Goal: Information Seeking & Learning: Learn about a topic

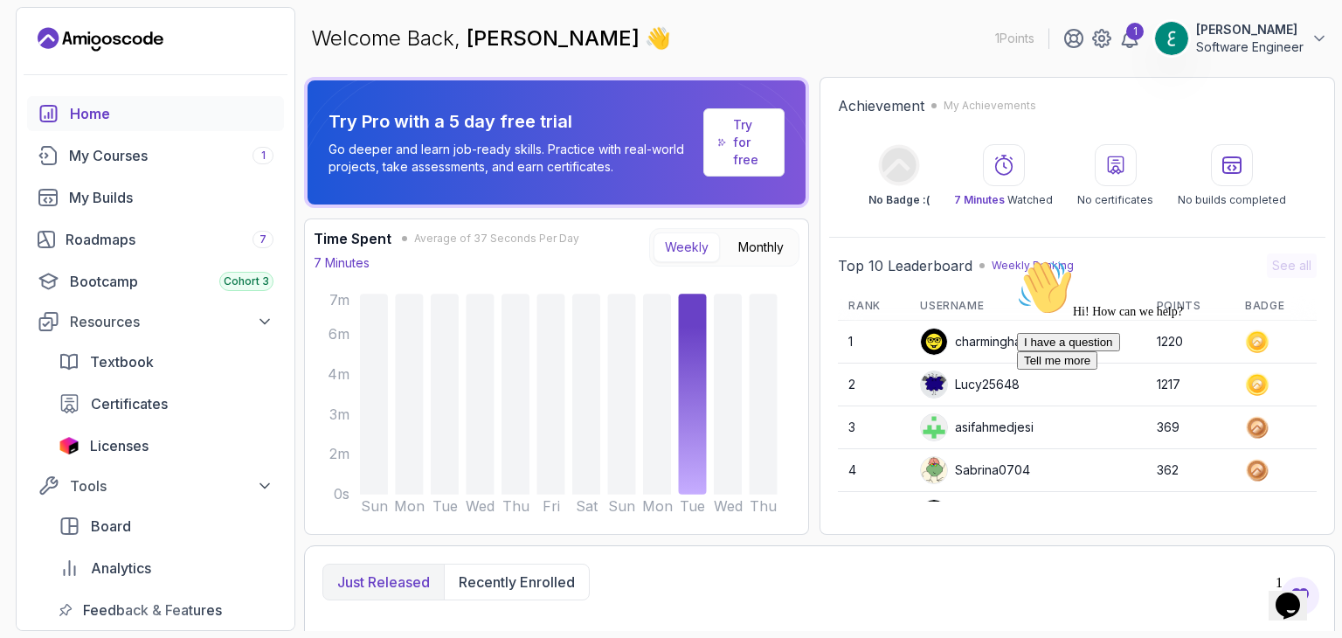
click at [1017, 260] on icon "Chat attention grabber" at bounding box center [1017, 260] width 0 height 0
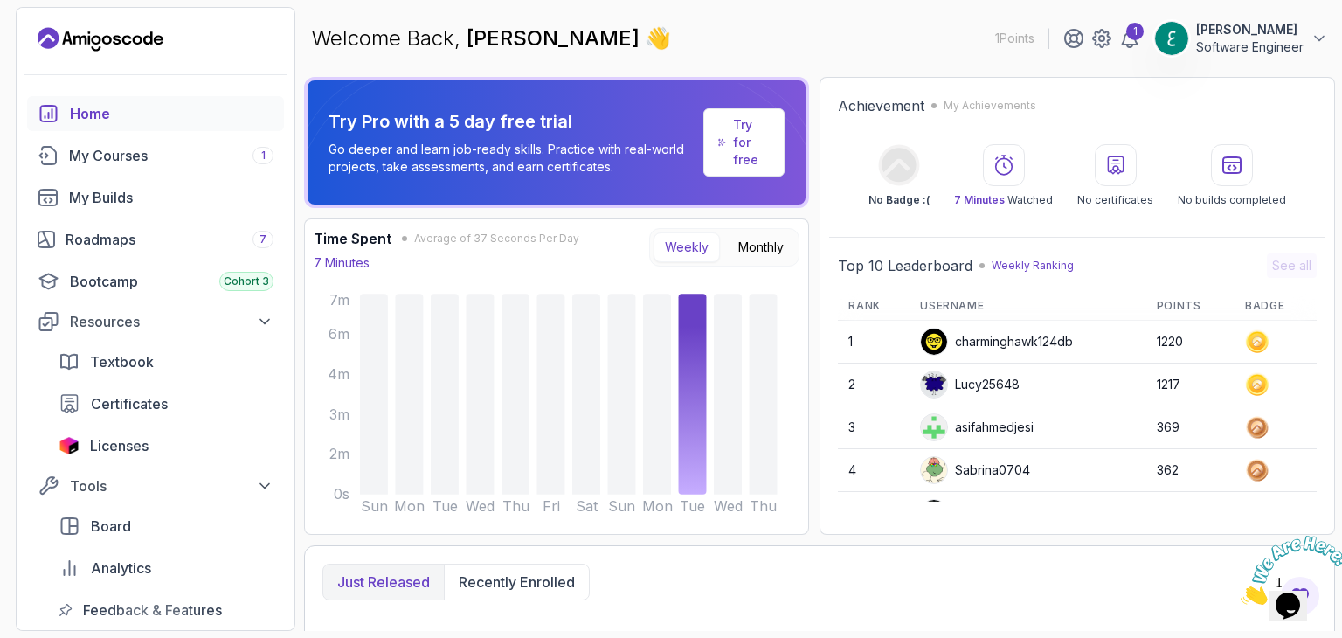
click at [1241, 592] on icon "Close" at bounding box center [1241, 599] width 0 height 15
click at [160, 161] on div "My Courses 1" at bounding box center [171, 155] width 204 height 21
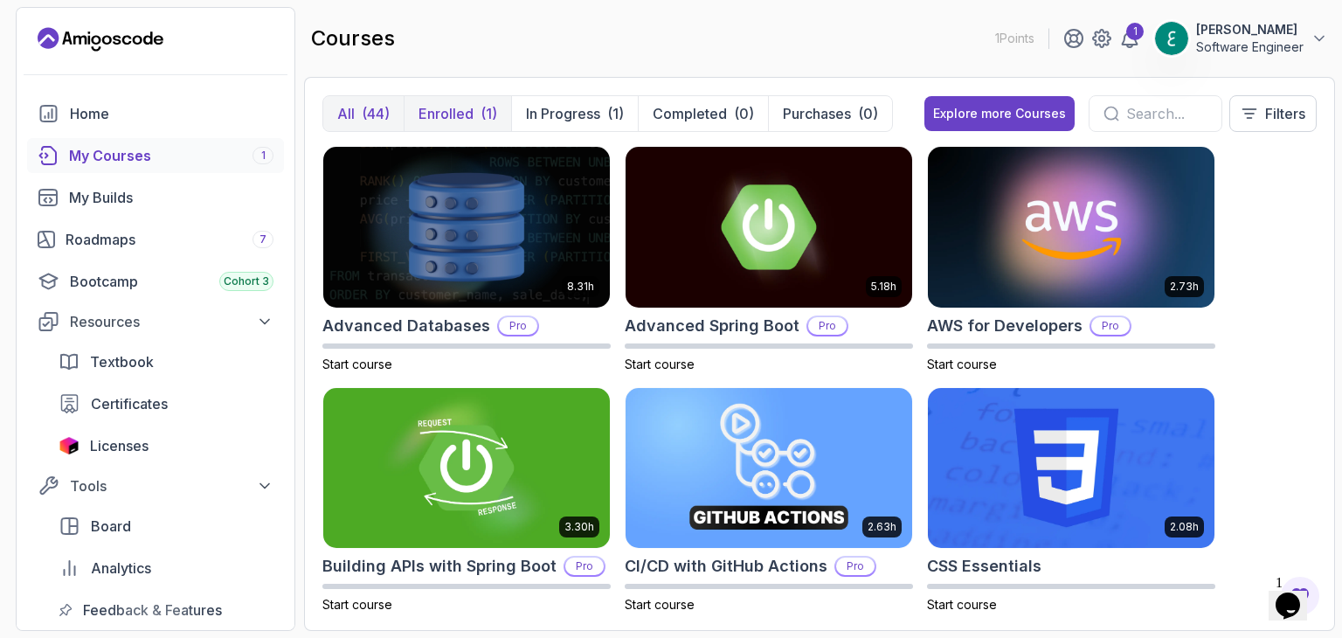
click at [447, 104] on p "Enrolled" at bounding box center [446, 113] width 55 height 21
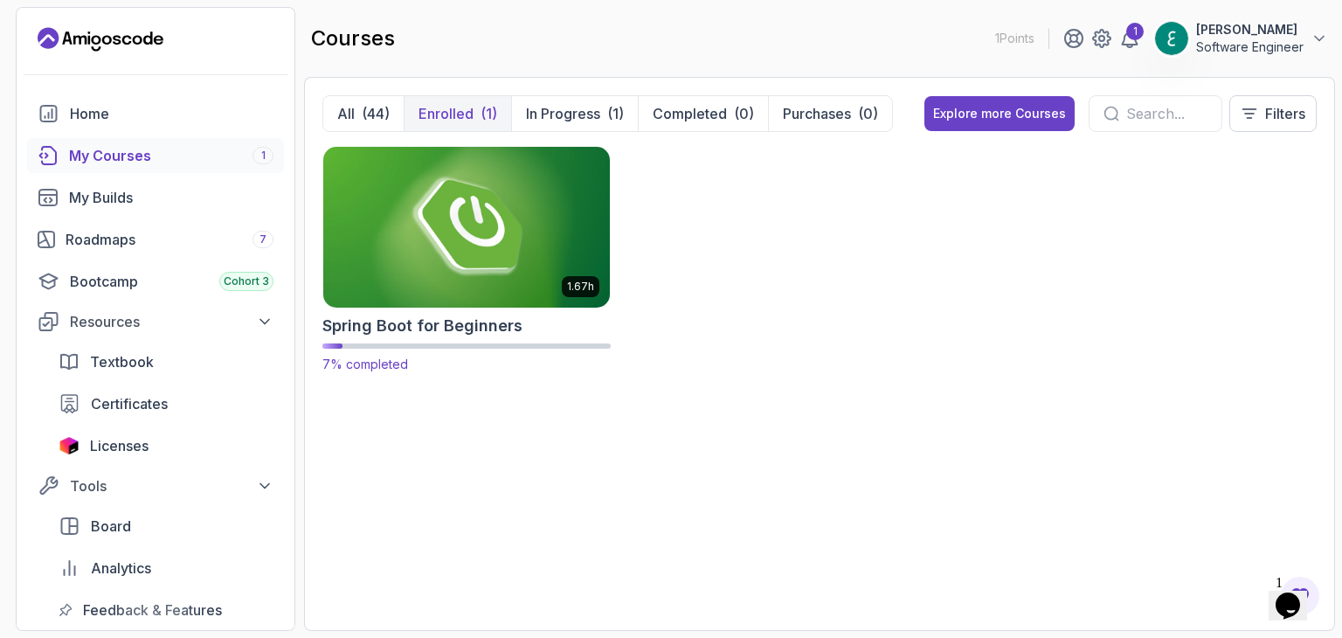
click at [488, 186] on img at bounding box center [466, 226] width 301 height 169
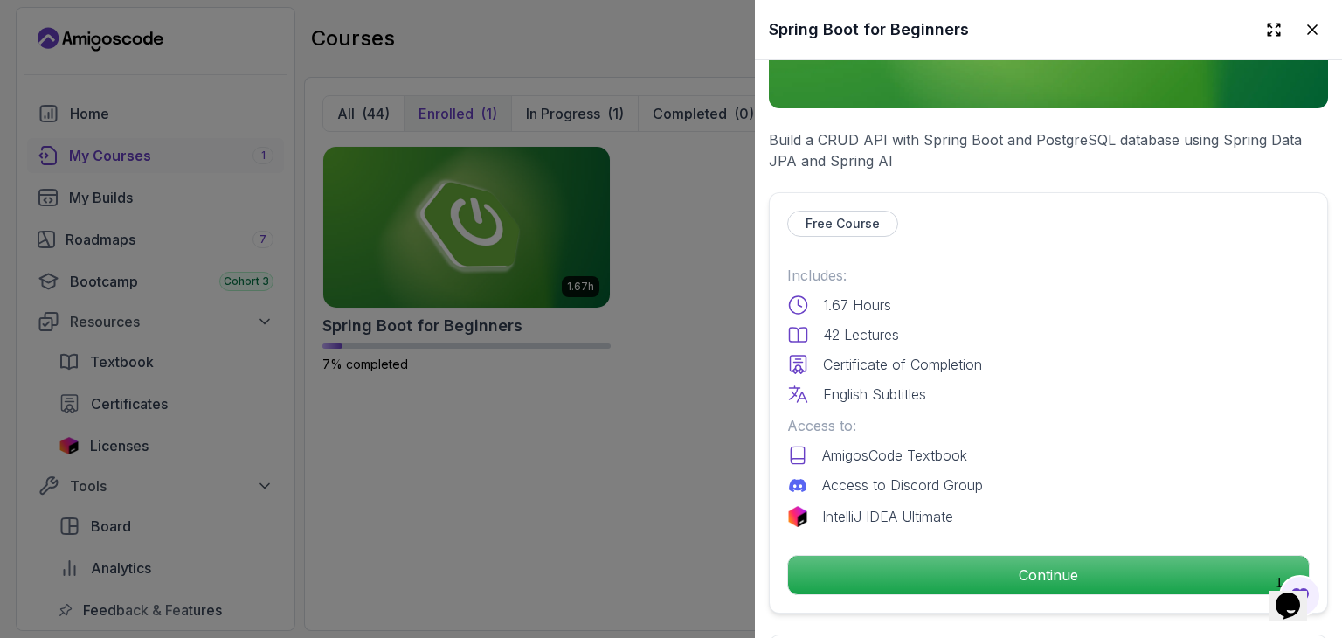
scroll to position [524, 0]
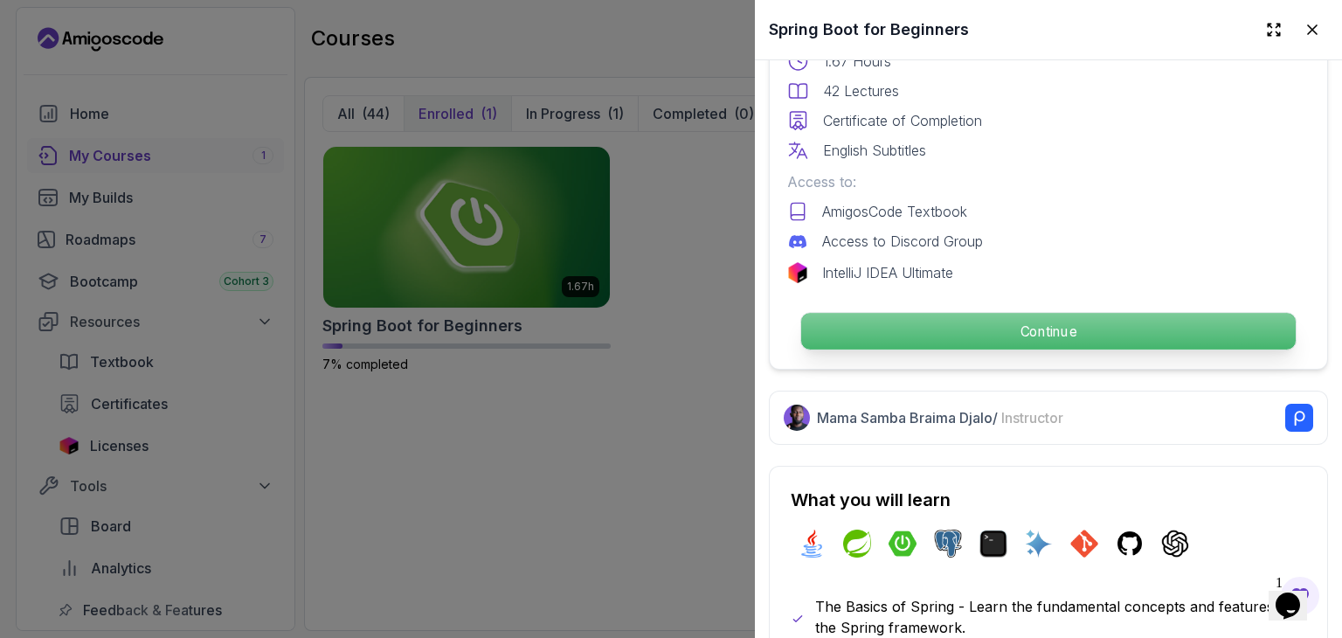
click at [947, 329] on p "Continue" at bounding box center [1048, 331] width 495 height 37
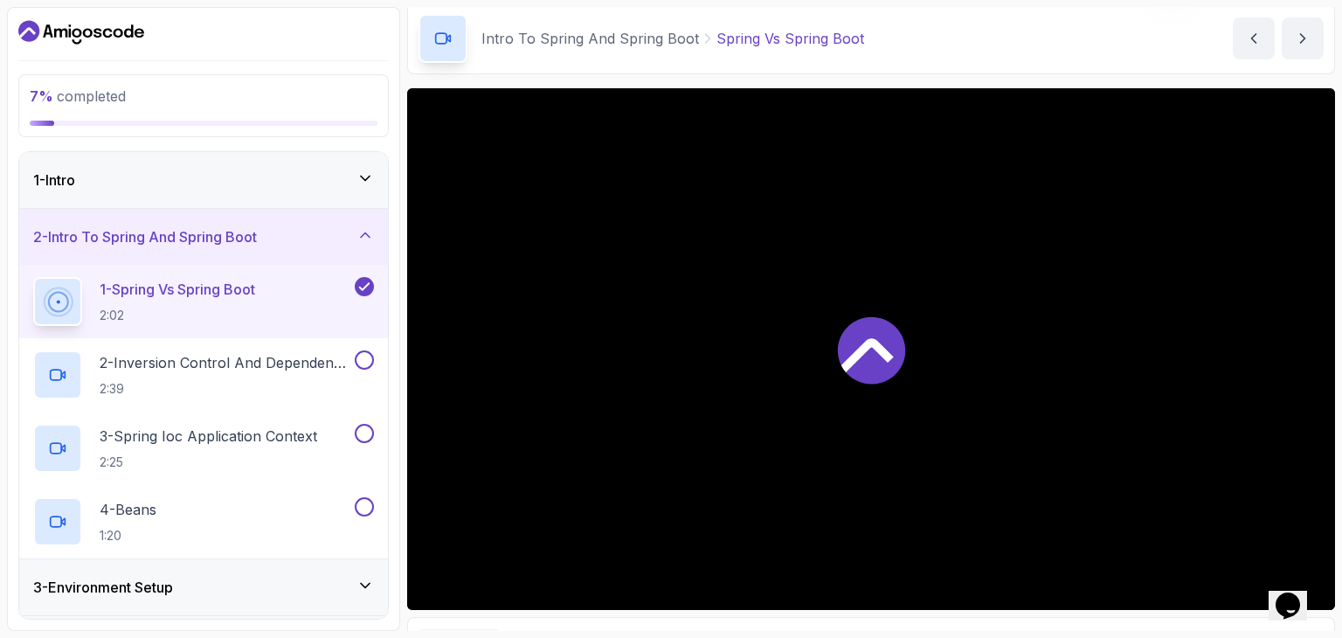
scroll to position [87, 0]
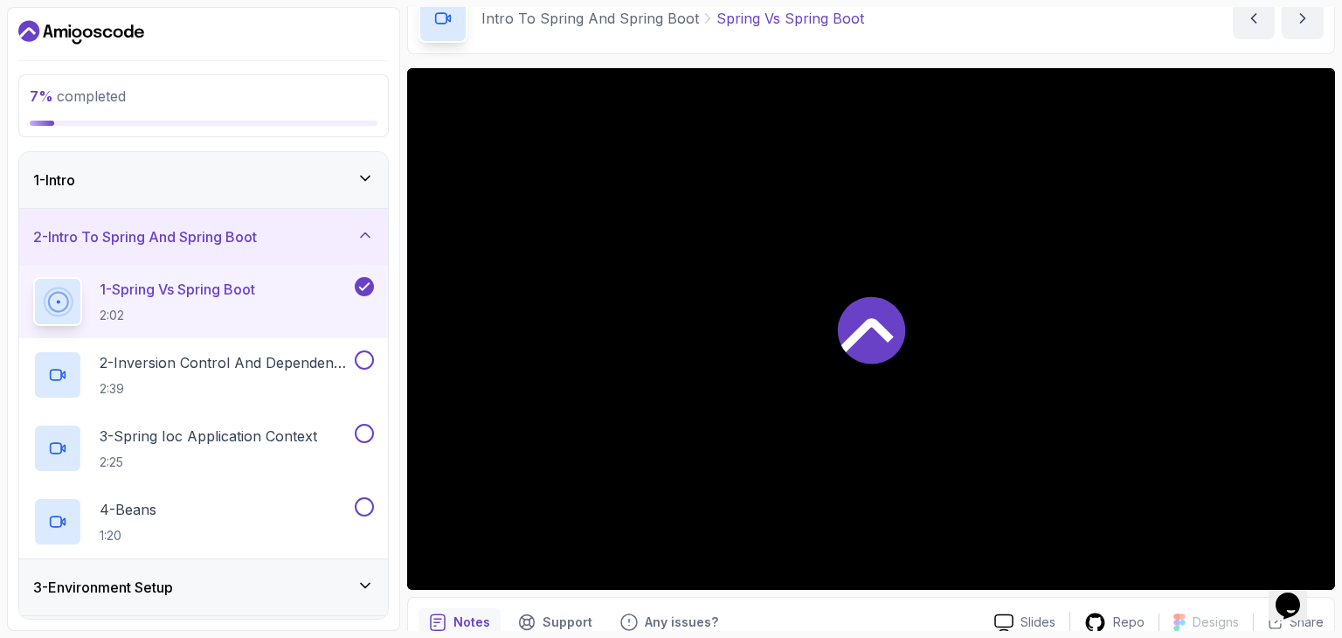
click at [812, 341] on div at bounding box center [871, 329] width 928 height 522
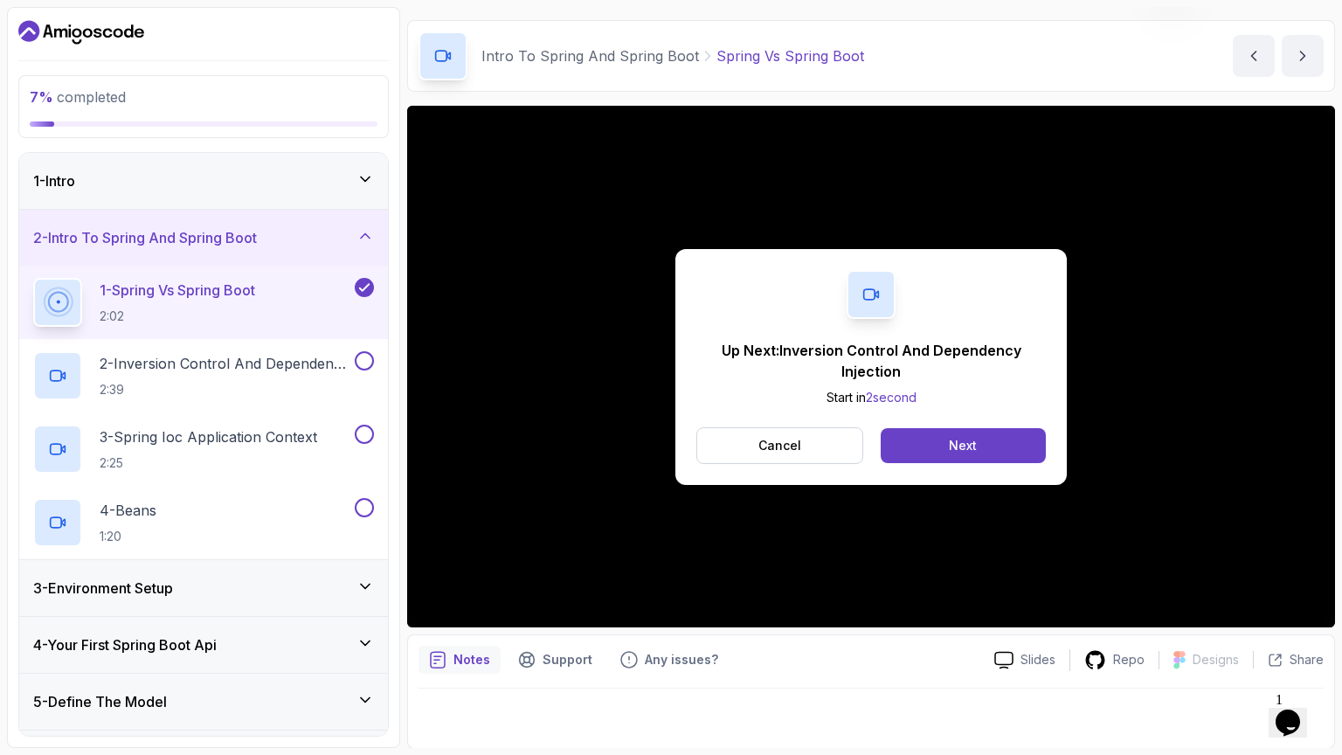
scroll to position [168, 0]
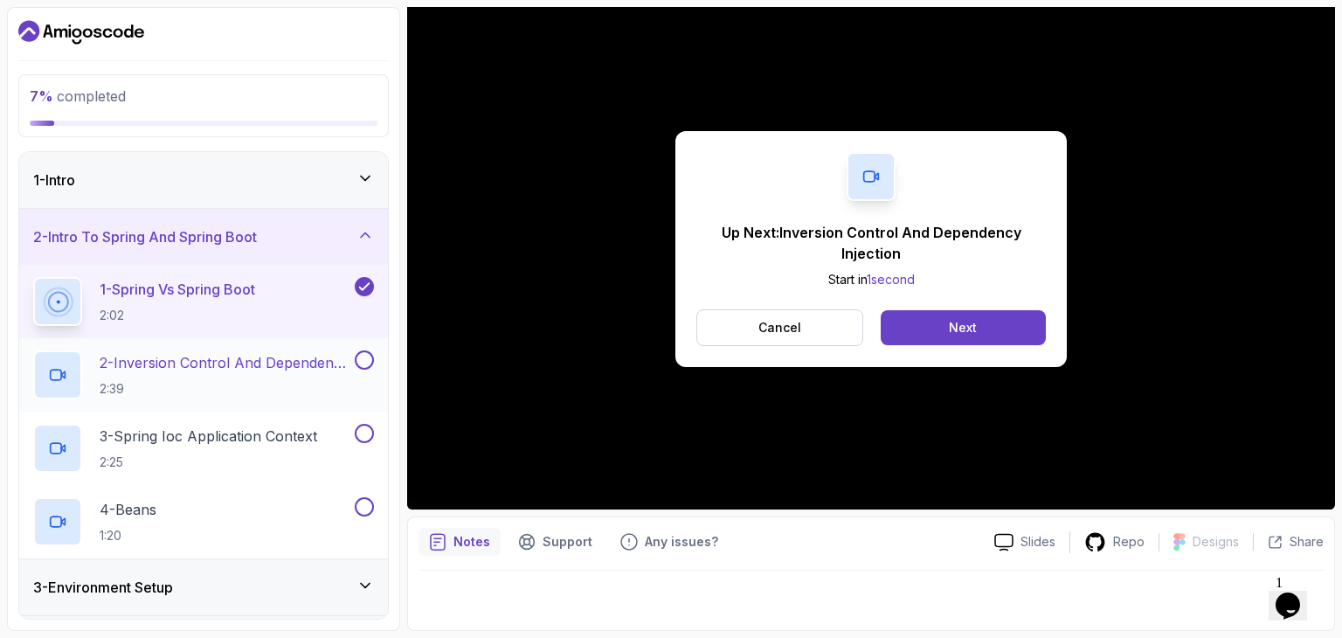
click at [270, 361] on p "2 - Inversion Control And Dependency Injection" at bounding box center [226, 362] width 252 height 21
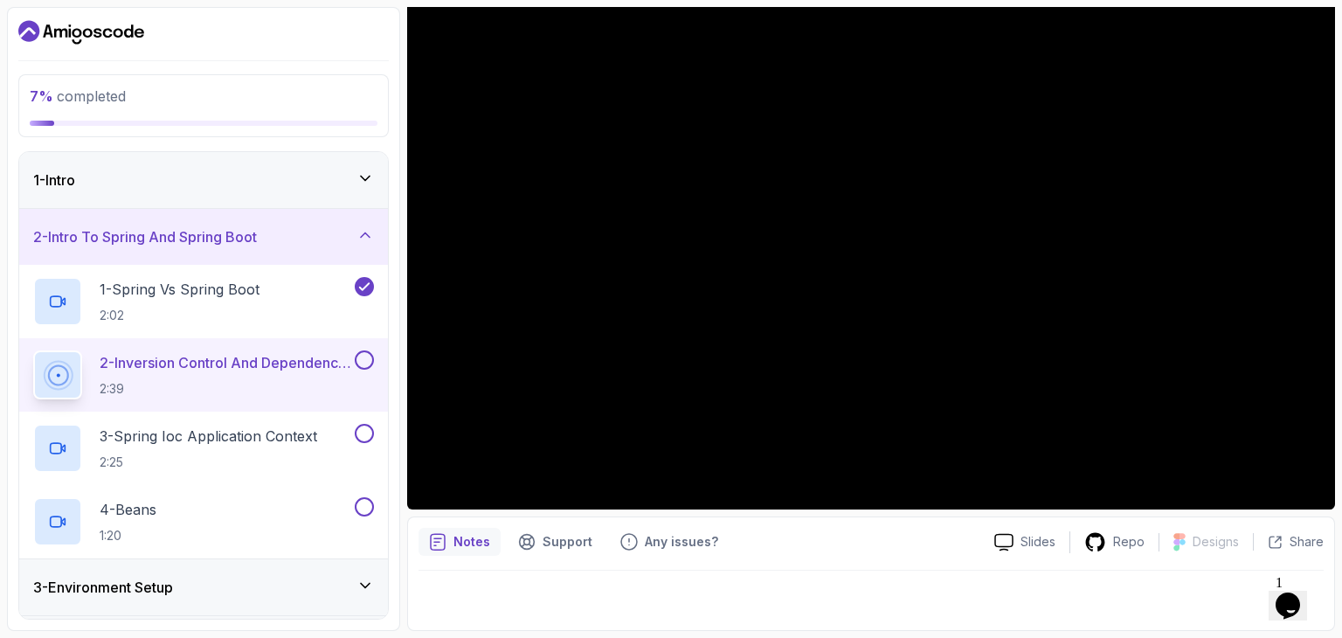
scroll to position [50, 0]
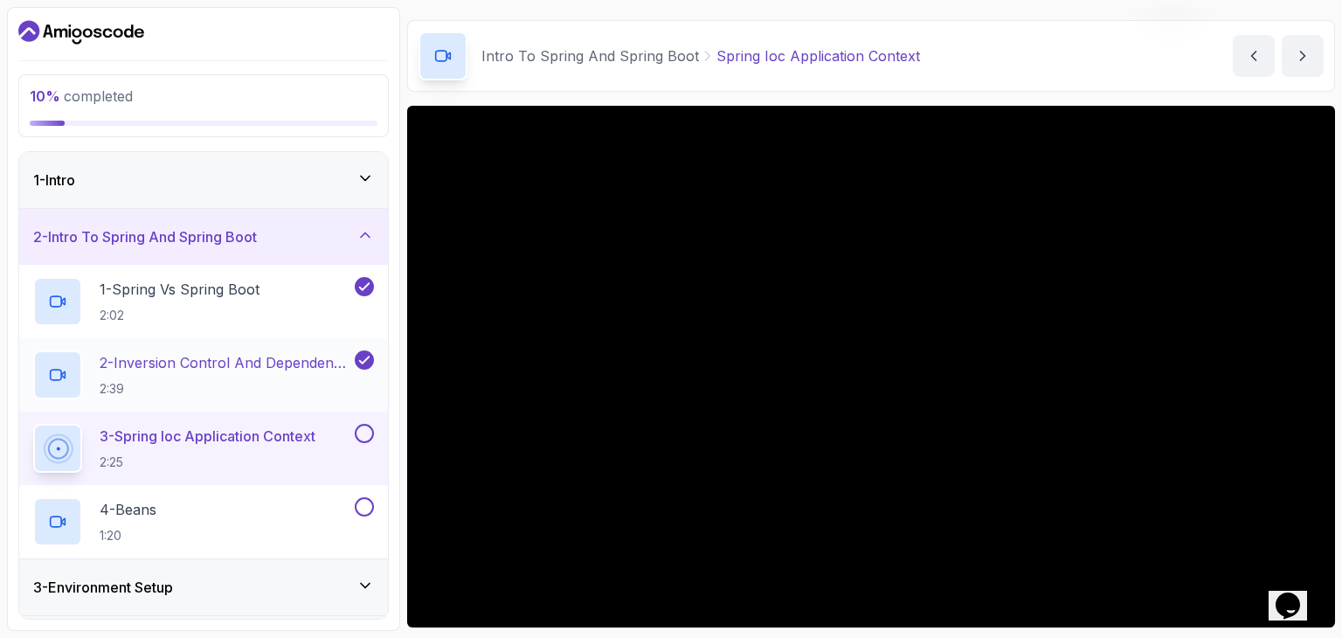
click at [248, 357] on p "2 - Inversion Control And Dependency Injection" at bounding box center [226, 362] width 252 height 21
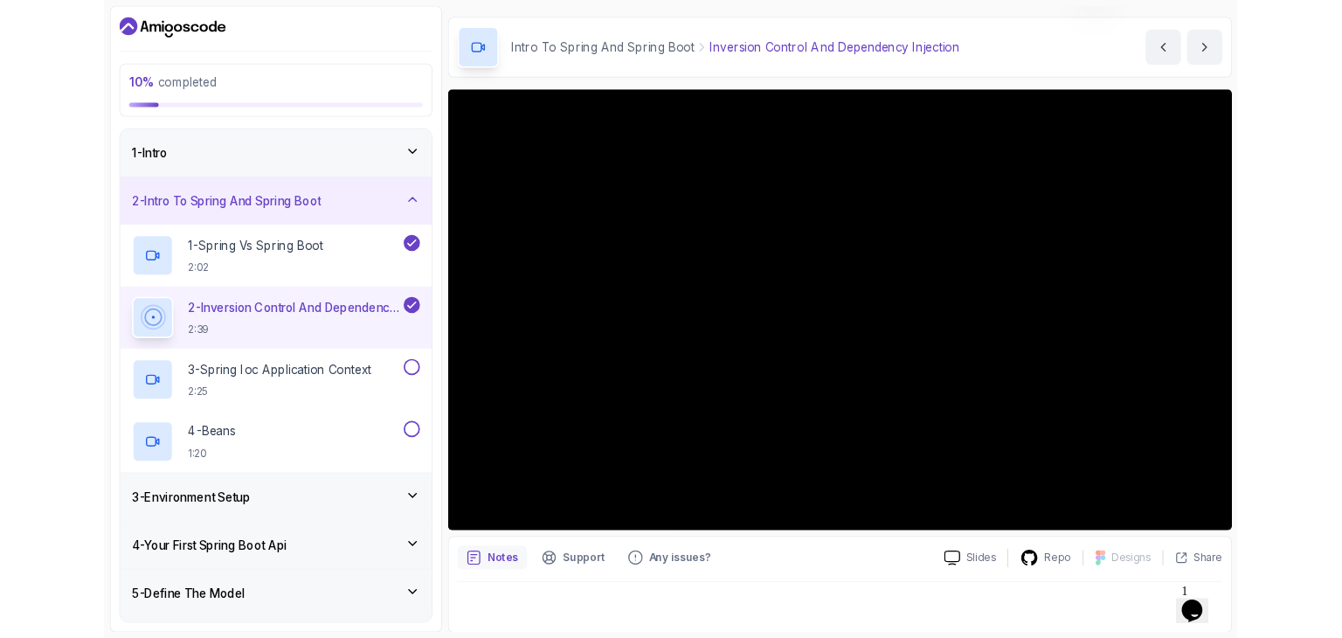
scroll to position [168, 0]
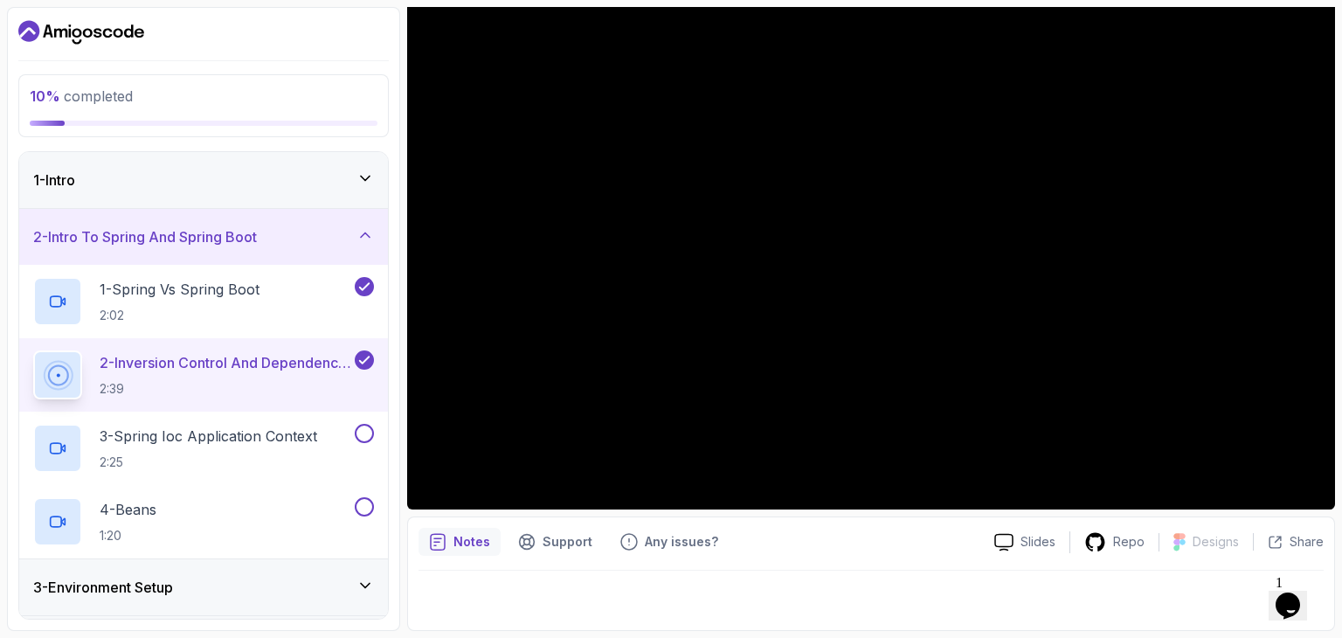
click at [1282, 592] on icon "Opens Chat This icon Opens the chat window." at bounding box center [1288, 606] width 28 height 28
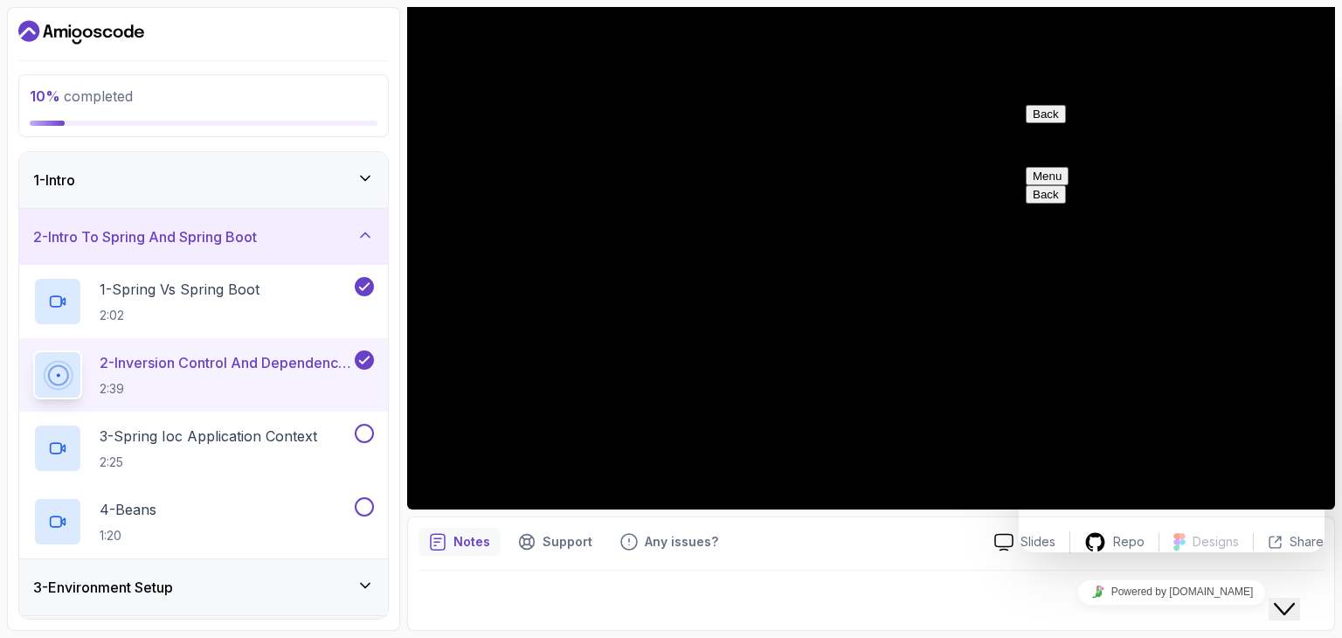
click at [1295, 599] on icon "Close Chat This icon closes the chat window." at bounding box center [1284, 609] width 21 height 21
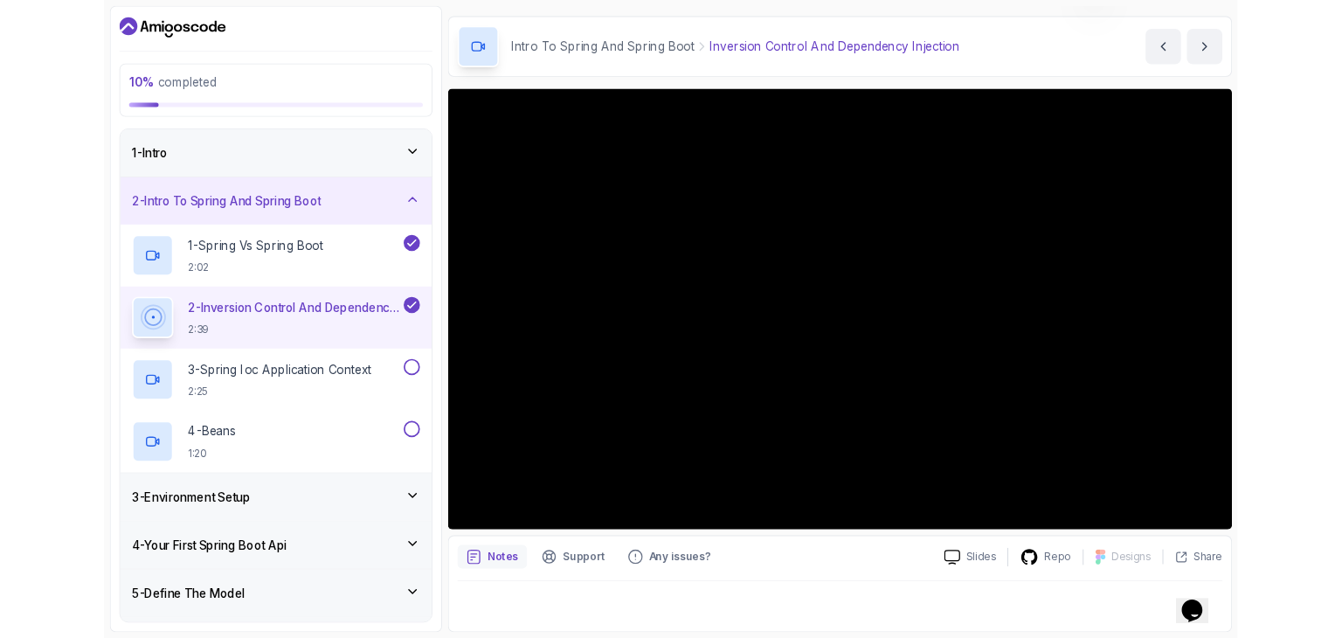
scroll to position [50, 0]
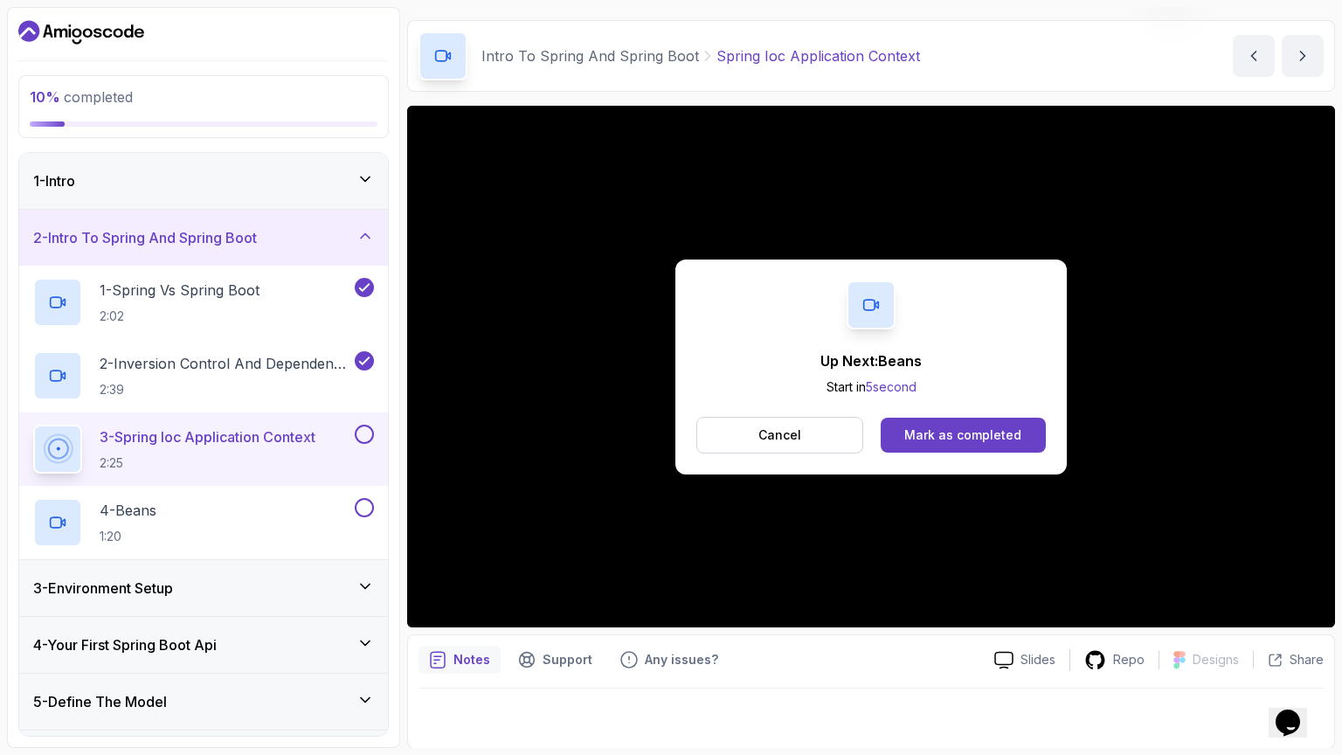
scroll to position [137, 0]
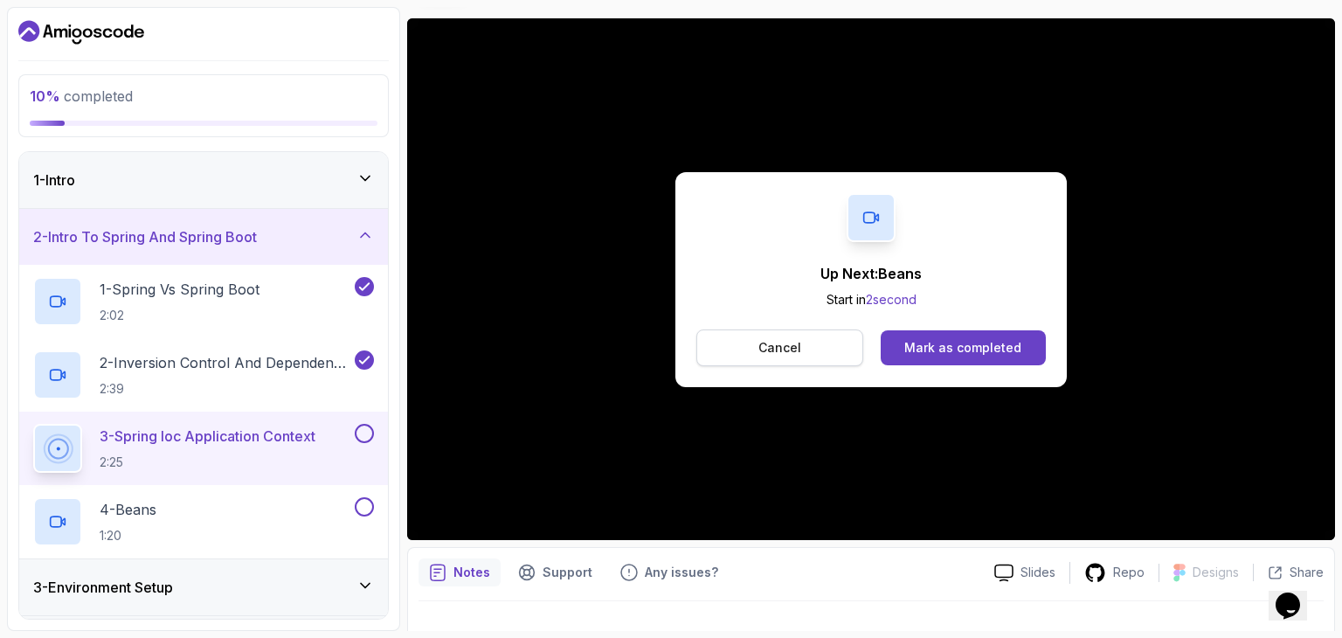
click at [799, 342] on p "Cancel" at bounding box center [779, 347] width 43 height 17
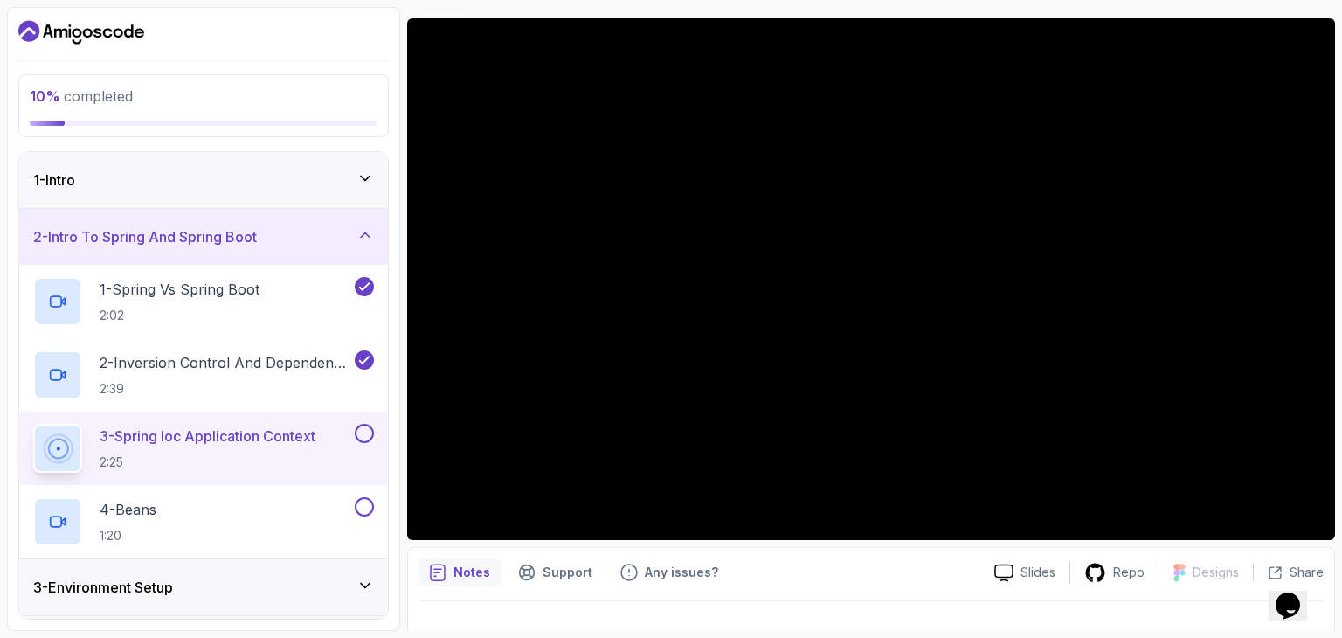
scroll to position [50, 0]
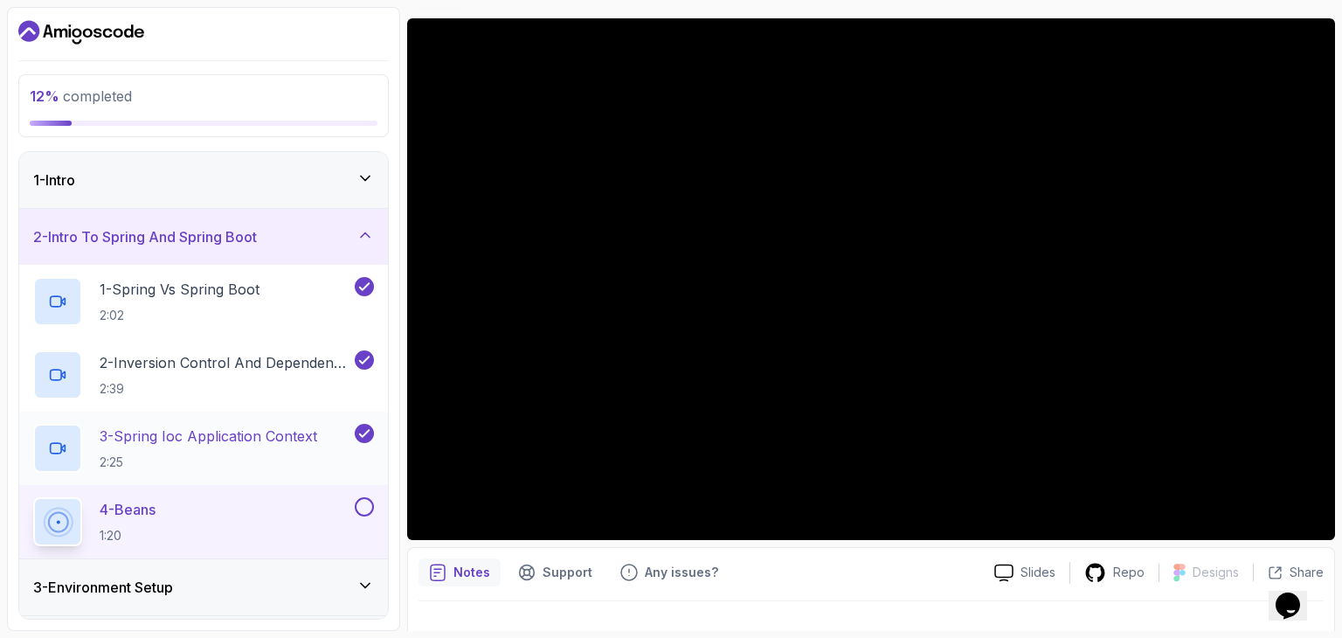
click at [228, 444] on p "3 - Spring Ioc Application Context" at bounding box center [209, 436] width 218 height 21
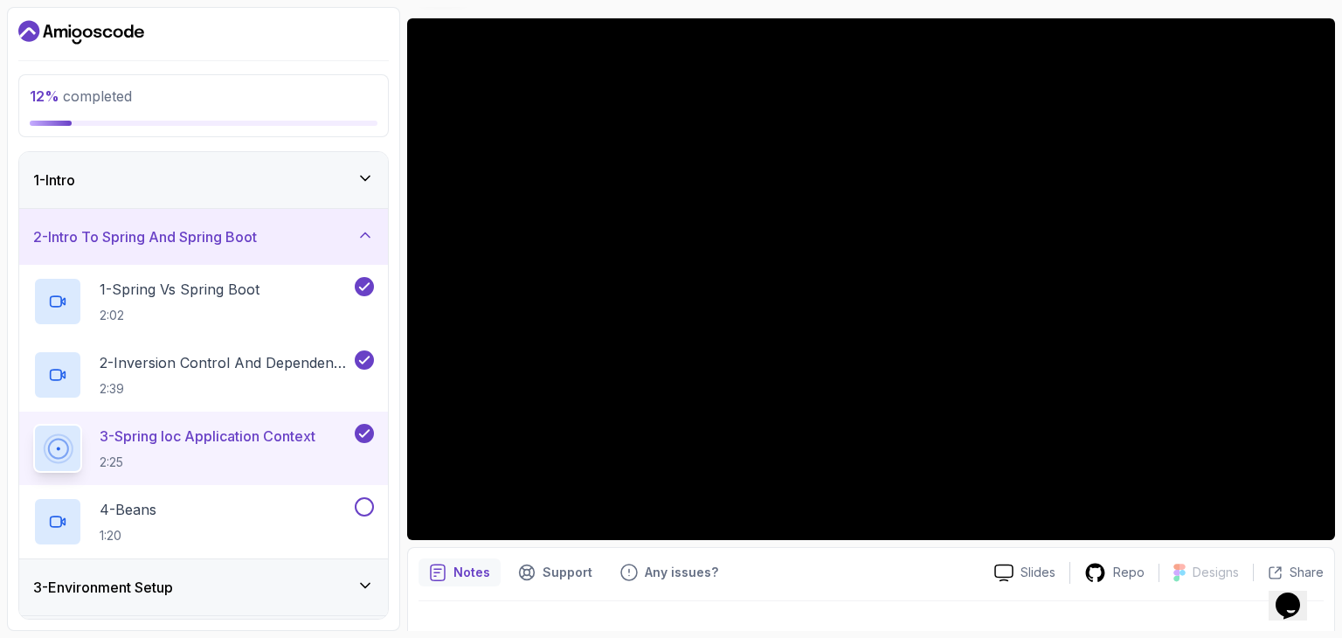
scroll to position [50, 0]
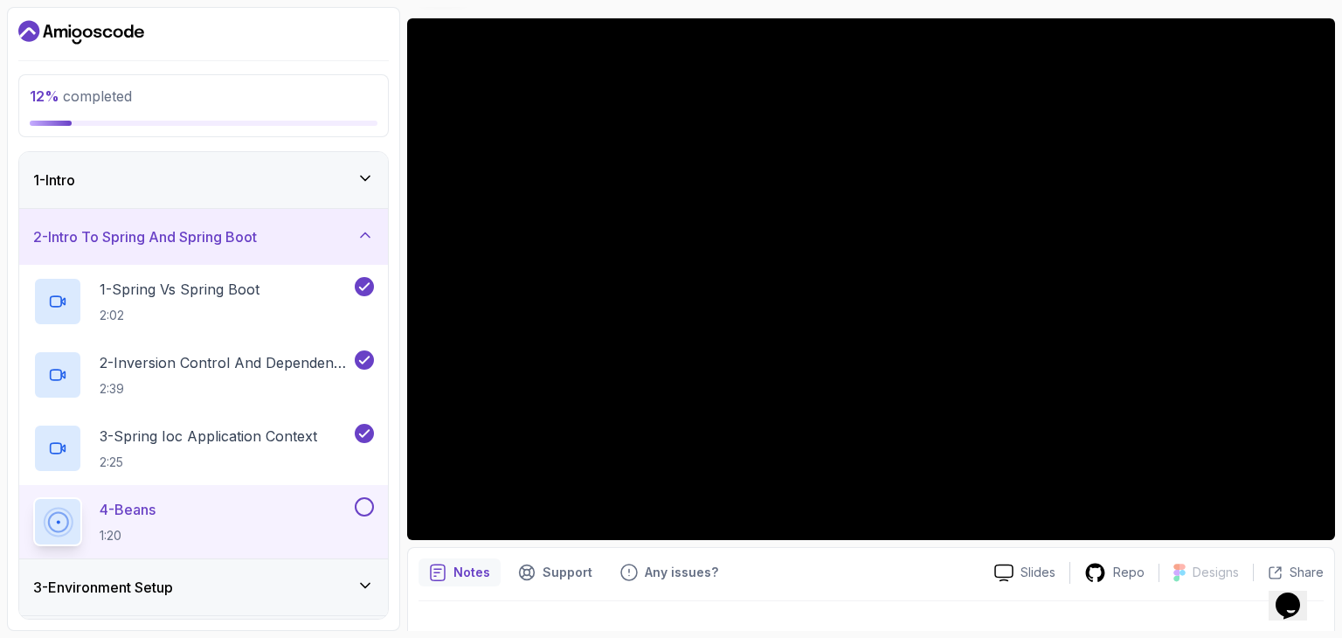
scroll to position [50, 0]
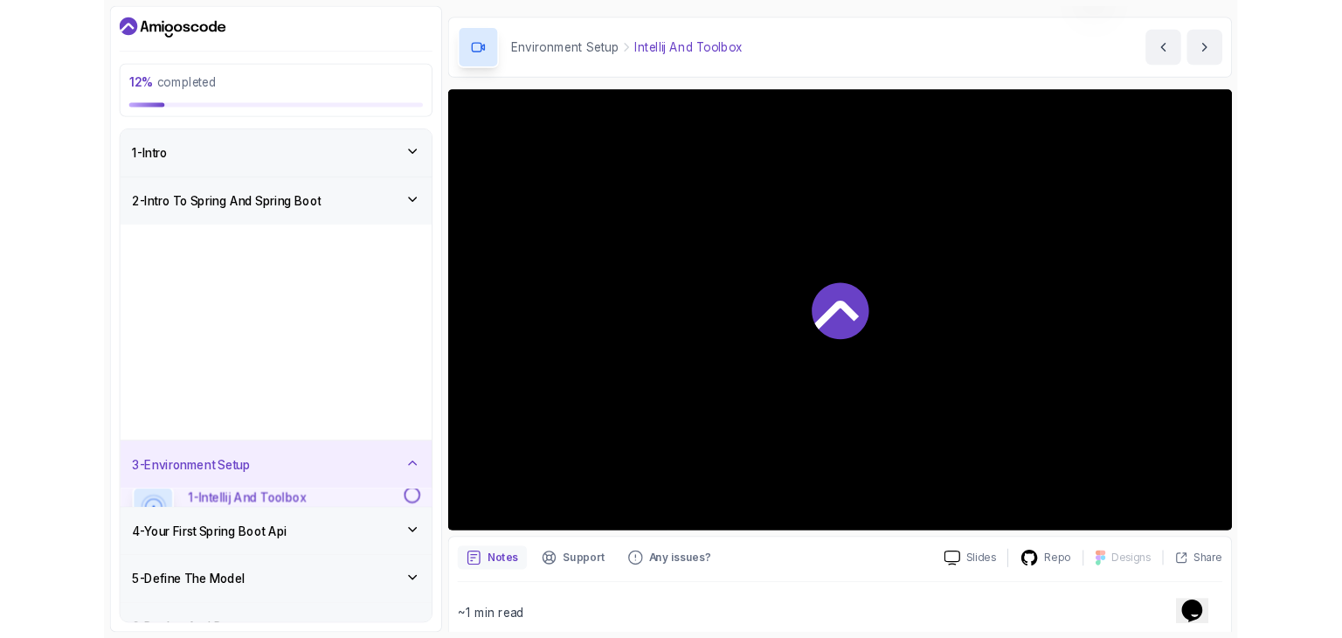
scroll to position [137, 0]
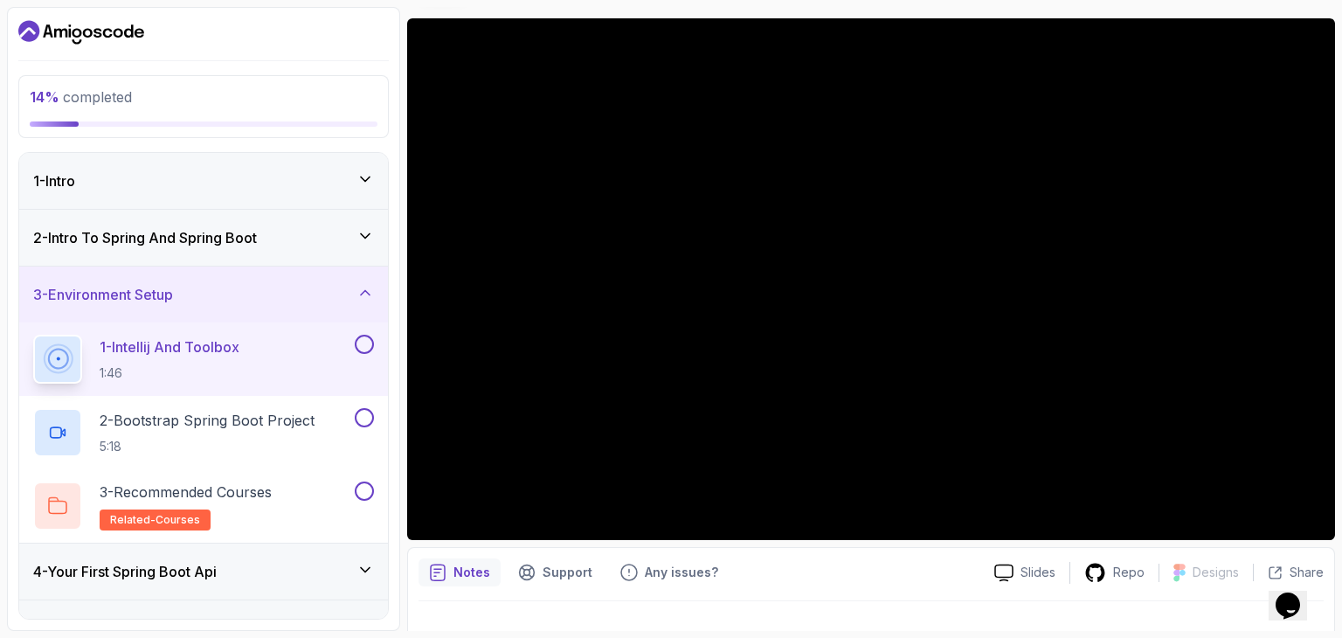
click at [137, 242] on h3 "2 - Intro To Spring And Spring Boot" at bounding box center [145, 237] width 224 height 21
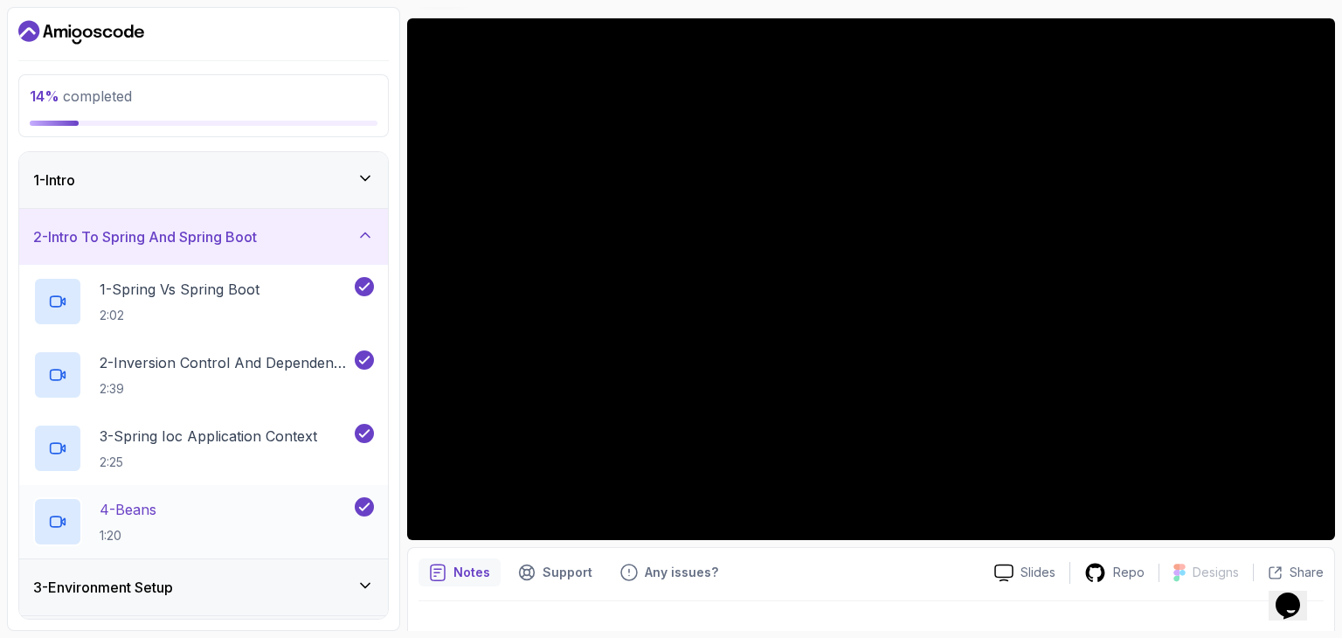
click at [156, 513] on p "4 - Beans" at bounding box center [128, 509] width 57 height 21
